Goal: Navigation & Orientation: Find specific page/section

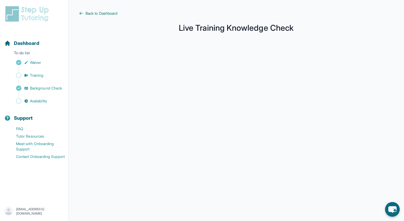
click at [102, 15] on span "Back to Dashboard" at bounding box center [102, 13] width 32 height 5
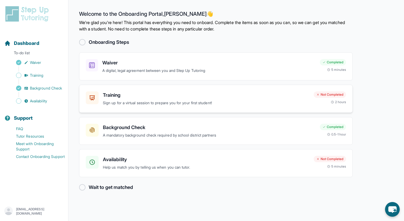
click at [166, 96] on h3 "Training" at bounding box center [206, 94] width 207 height 7
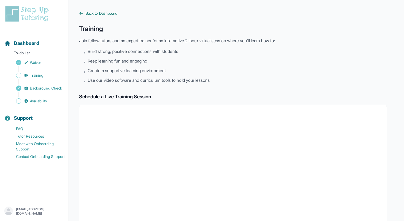
click at [84, 14] on link "Back to Dashboard" at bounding box center [233, 13] width 308 height 5
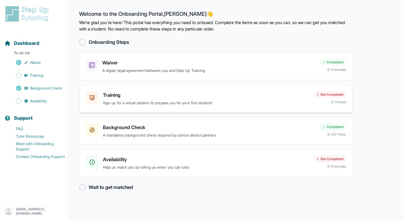
click at [193, 101] on p "Sign up for a virtual session to prepare you for your first student!" at bounding box center [206, 103] width 207 height 6
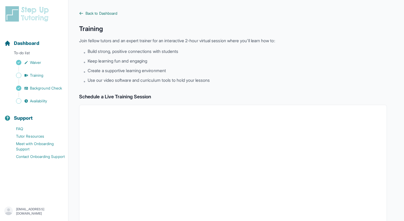
click at [82, 12] on icon at bounding box center [81, 13] width 4 height 4
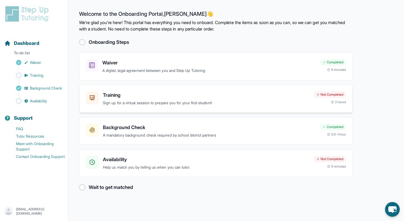
click at [153, 93] on h3 "Training" at bounding box center [206, 94] width 207 height 7
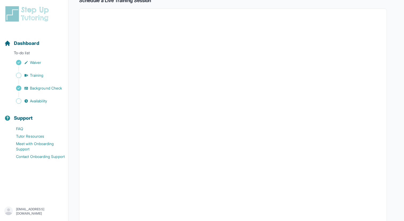
scroll to position [105, 0]
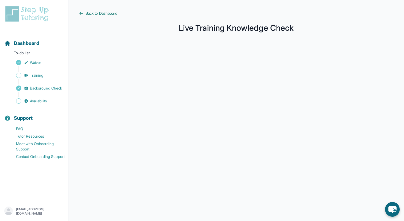
click at [79, 14] on icon at bounding box center [81, 13] width 4 height 4
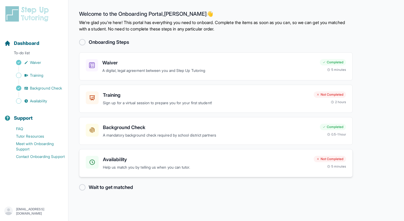
click at [153, 167] on p "Help us match you by telling us when you can tutor." at bounding box center [206, 167] width 207 height 6
